Goal: Transaction & Acquisition: Purchase product/service

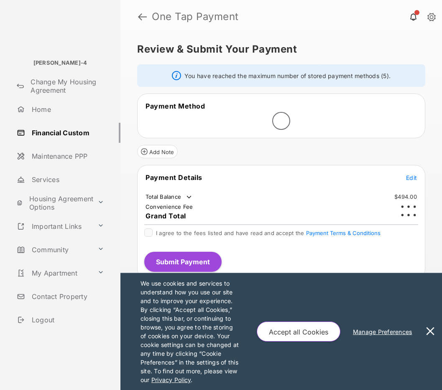
click at [430, 328] on button at bounding box center [430, 331] width 17 height 117
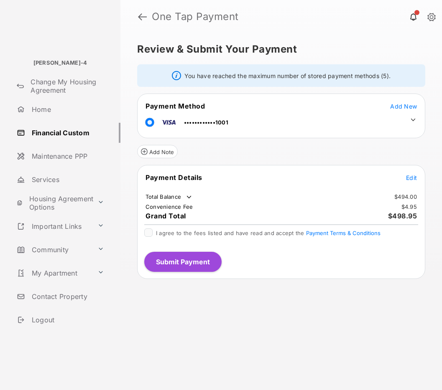
click at [413, 119] on icon at bounding box center [413, 120] width 8 height 8
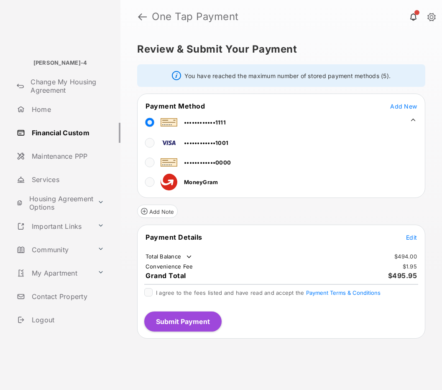
click at [413, 239] on span "Edit" at bounding box center [411, 237] width 11 height 7
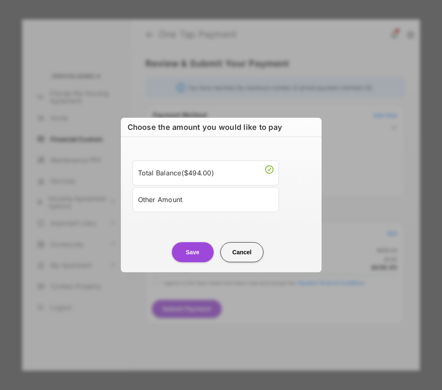
click at [232, 207] on li "Other Amount" at bounding box center [205, 199] width 146 height 25
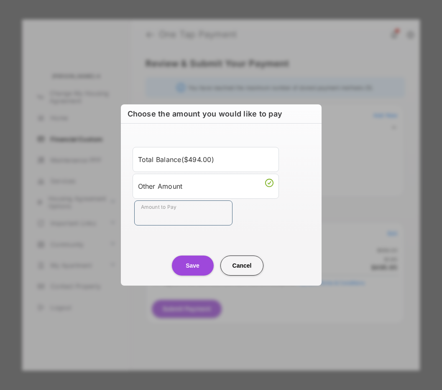
click at [199, 217] on input "Amount to Pay" at bounding box center [183, 213] width 98 height 25
type input "**"
click at [191, 262] on button "Save" at bounding box center [193, 266] width 42 height 20
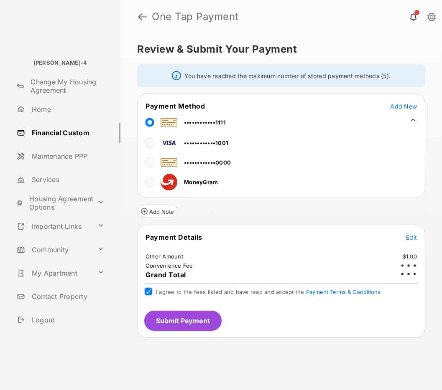
click at [169, 314] on button "Submit Payment" at bounding box center [182, 321] width 77 height 20
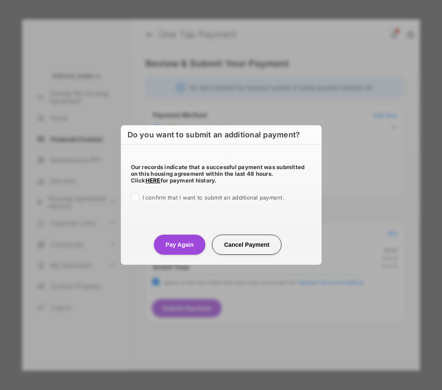
click at [155, 198] on span "I confirm that I want to submit an additional payment." at bounding box center [214, 197] width 142 height 7
click at [175, 243] on button "Pay Again" at bounding box center [179, 245] width 51 height 20
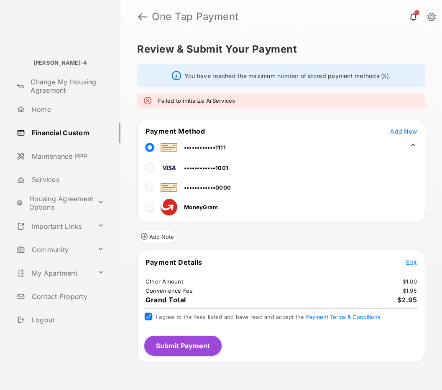
click at [174, 352] on button "Submit Payment" at bounding box center [182, 346] width 77 height 20
click at [162, 347] on button "Submit Payment" at bounding box center [182, 346] width 77 height 20
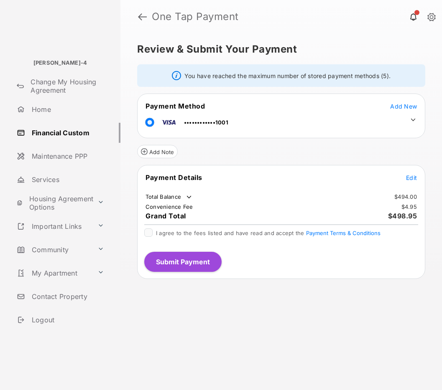
click at [411, 120] on icon at bounding box center [413, 120] width 8 height 8
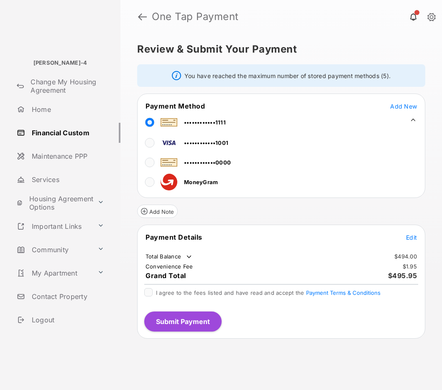
click at [410, 239] on span "Edit" at bounding box center [411, 237] width 11 height 7
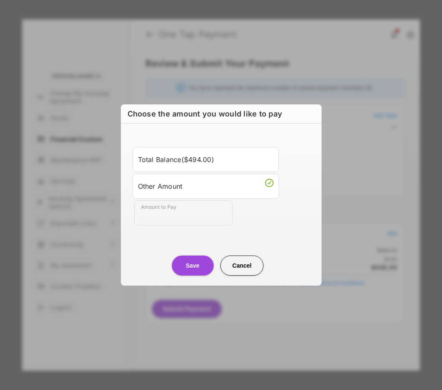
click at [185, 214] on input "Amount to Pay" at bounding box center [183, 213] width 98 height 25
type input "**"
click at [197, 263] on button "Save" at bounding box center [193, 266] width 42 height 20
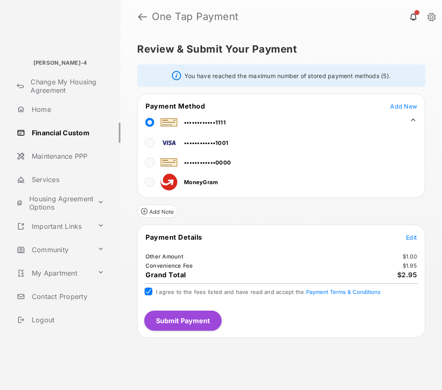
click at [165, 320] on button "Submit Payment" at bounding box center [182, 321] width 77 height 20
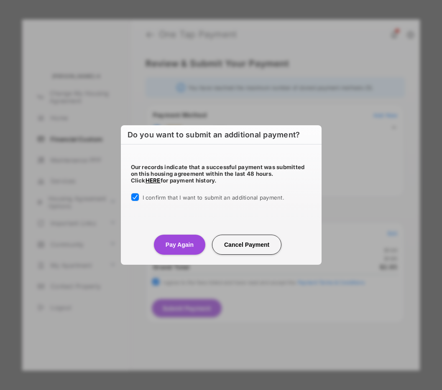
click at [173, 249] on button "Pay Again" at bounding box center [179, 245] width 51 height 20
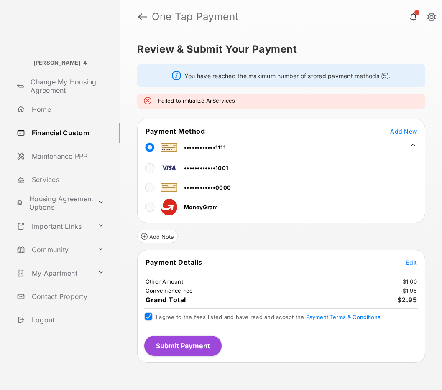
click at [196, 348] on button "Submit Payment" at bounding box center [182, 346] width 77 height 20
click at [182, 348] on button "Submit Payment" at bounding box center [182, 346] width 77 height 20
click at [198, 346] on button "Submit Payment" at bounding box center [182, 346] width 77 height 20
click at [205, 349] on button "Submit Payment" at bounding box center [182, 346] width 77 height 20
click at [204, 347] on button "Submit Payment" at bounding box center [182, 346] width 77 height 20
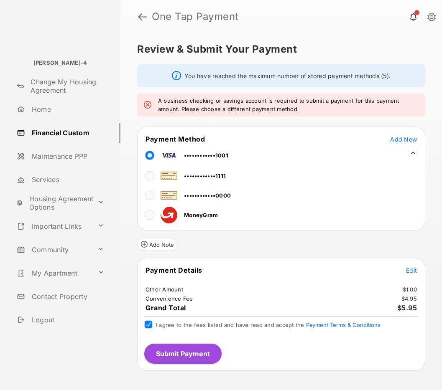
click at [406, 270] on span "Edit" at bounding box center [411, 270] width 11 height 7
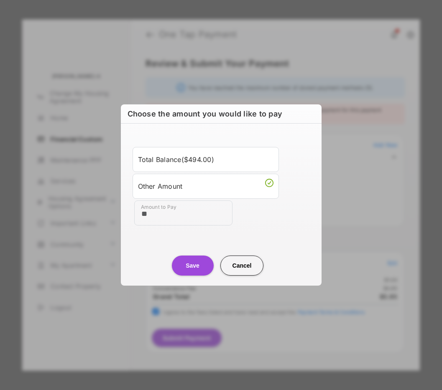
click at [191, 265] on button "Save" at bounding box center [193, 266] width 42 height 20
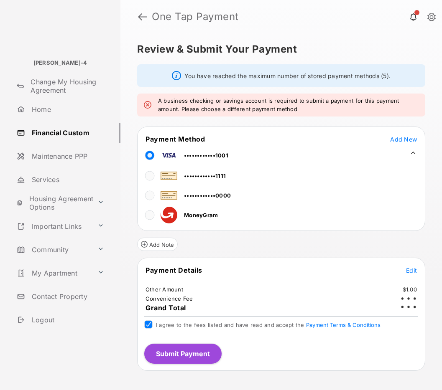
click at [160, 354] on button "Submit Payment" at bounding box center [182, 354] width 77 height 20
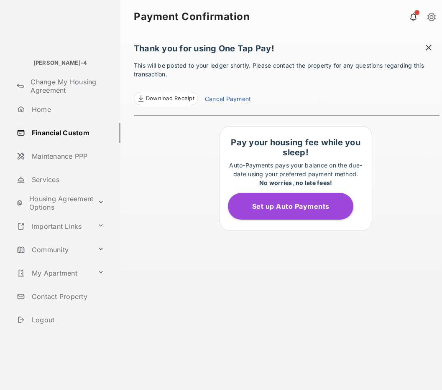
click at [227, 98] on link "Cancel Payment" at bounding box center [228, 99] width 46 height 11
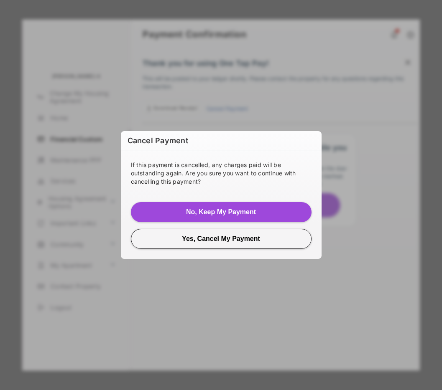
click at [245, 238] on button "Yes, Cancel My Payment" at bounding box center [221, 239] width 181 height 20
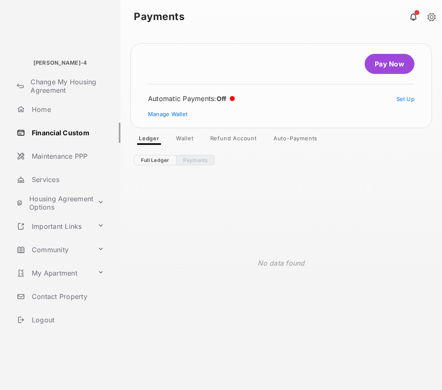
click at [387, 65] on link "Pay Now" at bounding box center [389, 64] width 50 height 20
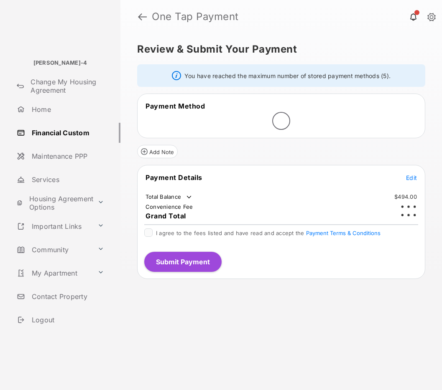
click at [411, 178] on span "Edit" at bounding box center [411, 177] width 11 height 7
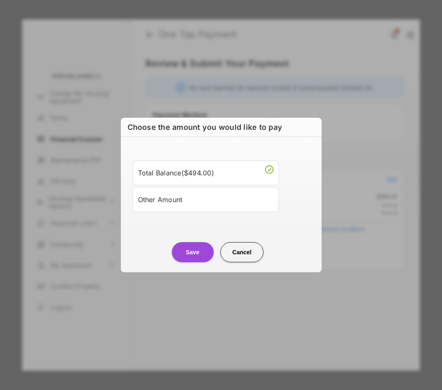
click at [213, 201] on div "Other Amount" at bounding box center [205, 200] width 135 height 14
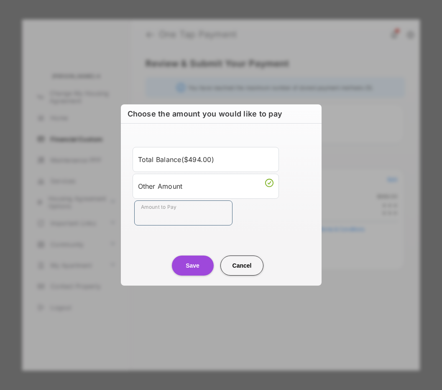
click at [173, 216] on input "Amount to Pay" at bounding box center [183, 213] width 98 height 25
type input "**"
click at [194, 266] on button "Save" at bounding box center [193, 266] width 42 height 20
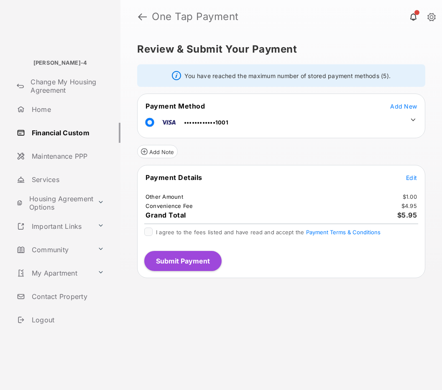
click at [414, 117] on icon at bounding box center [413, 120] width 8 height 8
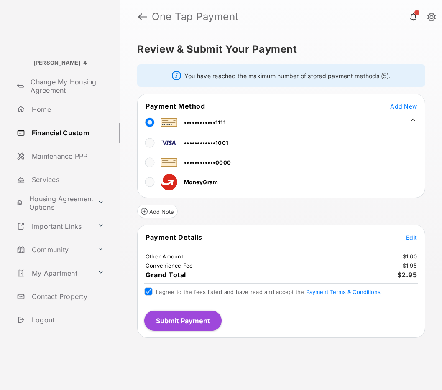
click at [176, 325] on button "Submit Payment" at bounding box center [182, 321] width 77 height 20
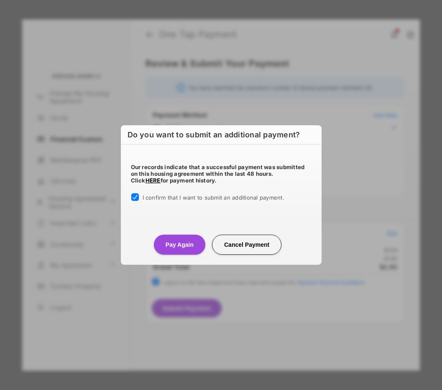
click at [196, 244] on button "Pay Again" at bounding box center [179, 245] width 51 height 20
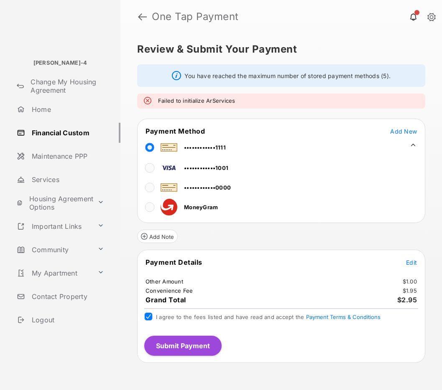
click at [183, 344] on button "Submit Payment" at bounding box center [182, 346] width 77 height 20
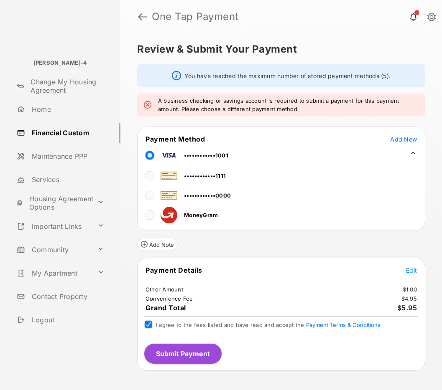
click at [198, 351] on button "Submit Payment" at bounding box center [182, 354] width 77 height 20
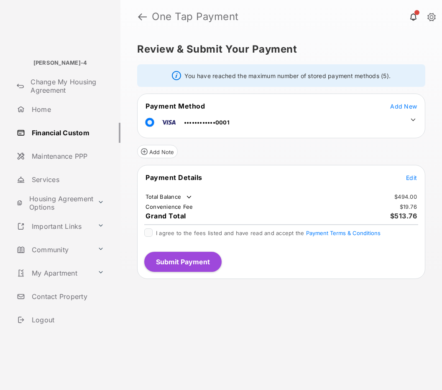
click at [413, 120] on icon at bounding box center [413, 120] width 5 height 3
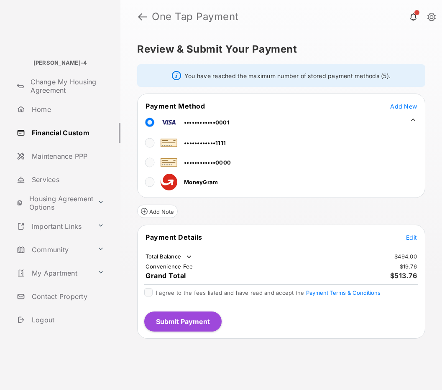
click at [413, 120] on icon at bounding box center [413, 120] width 8 height 8
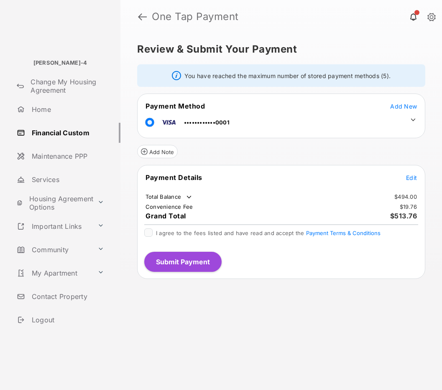
click at [411, 179] on span "Edit" at bounding box center [411, 177] width 11 height 7
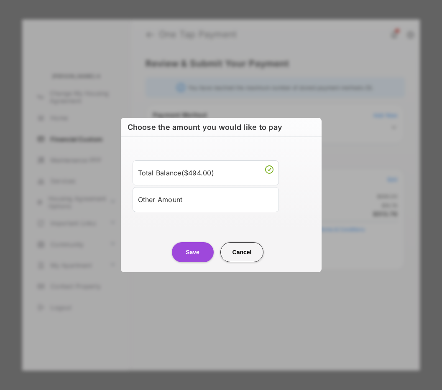
click at [218, 201] on div "Other Amount" at bounding box center [205, 200] width 135 height 14
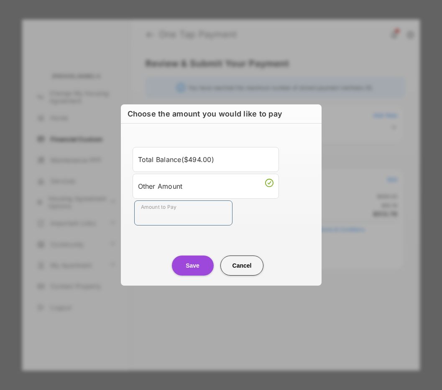
click at [168, 216] on input "Amount to Pay" at bounding box center [183, 213] width 98 height 25
type input "**"
click at [192, 264] on button "Save" at bounding box center [193, 266] width 42 height 20
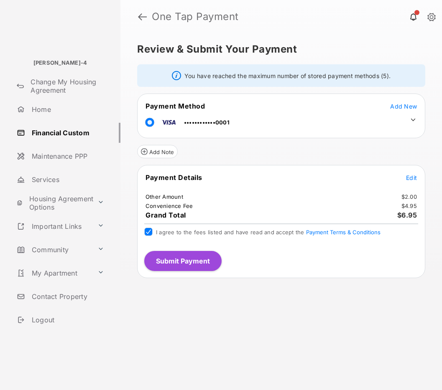
click at [190, 262] on button "Submit Payment" at bounding box center [182, 261] width 77 height 20
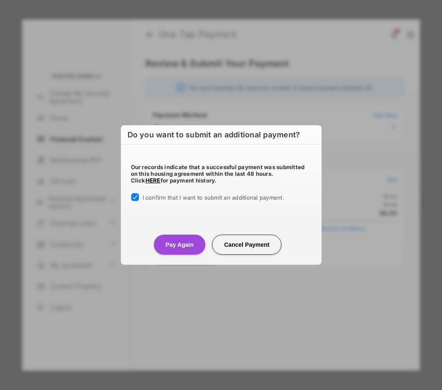
click at [181, 241] on button "Pay Again" at bounding box center [179, 245] width 51 height 20
